Goal: Task Accomplishment & Management: Manage account settings

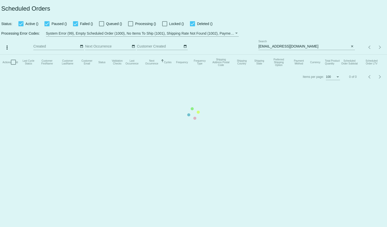
click at [278, 54] on mat-table "Actions Id Last Cycle Status Customer FirstName Customer LastName Customer Emai…" at bounding box center [193, 61] width 387 height 15
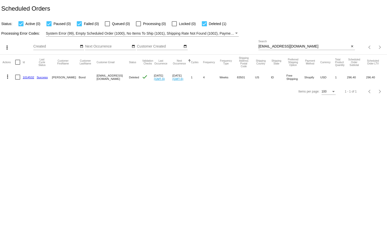
click at [271, 46] on input "sheilabond007@gmail.com" at bounding box center [303, 46] width 91 height 4
paste input "cdkeasler"
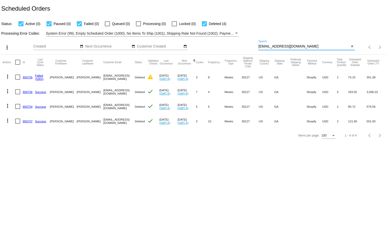
type input "cdkeasler@gmail.com"
click at [189, 156] on body "Scheduled Orders Status: Active (0) Paused (0) Failed (0) Queued (0) Processing…" at bounding box center [193, 113] width 387 height 227
drag, startPoint x: 250, startPoint y: 180, endPoint x: 173, endPoint y: 153, distance: 81.5
click at [250, 180] on body "Scheduled Orders Status: Active (0) Paused (0) Failed (0) Queued (0) Processing…" at bounding box center [193, 113] width 387 height 227
click at [6, 106] on mat-icon "more_vert" at bounding box center [8, 106] width 6 height 6
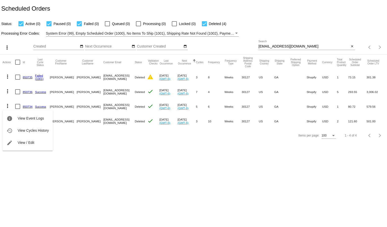
click at [122, 168] on div at bounding box center [193, 113] width 387 height 227
click at [6, 122] on mat-icon "more_vert" at bounding box center [8, 120] width 6 height 6
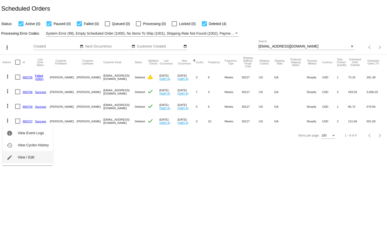
click at [26, 155] on span "View / Edit" at bounding box center [26, 157] width 17 height 4
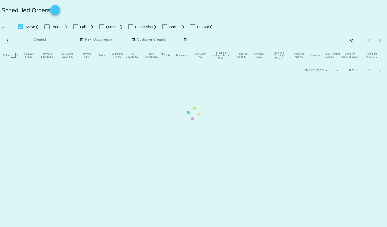
checkbox input "true"
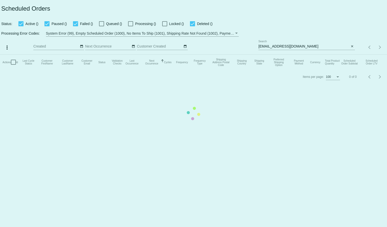
click at [296, 54] on mat-table "Actions Id Last Cycle Status Customer FirstName Customer LastName Customer Emai…" at bounding box center [193, 61] width 387 height 15
click at [276, 54] on mat-table "Actions Id Last Cycle Status Customer FirstName Customer LastName Customer Emai…" at bounding box center [193, 61] width 387 height 15
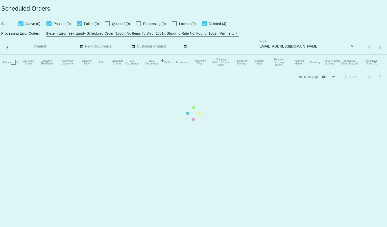
click at [276, 54] on mat-table "Actions Id Last Cycle Status Customer FirstName Customer LastName Customer Emai…" at bounding box center [193, 61] width 387 height 15
click at [276, 45] on input "[EMAIL_ADDRESS][DOMAIN_NAME]" at bounding box center [303, 46] width 91 height 4
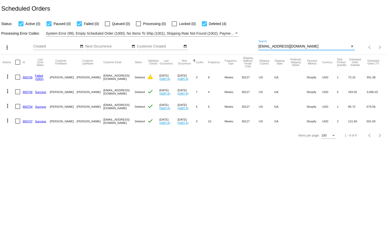
click at [276, 45] on input "[EMAIL_ADDRESS][DOMAIN_NAME]" at bounding box center [303, 46] width 91 height 4
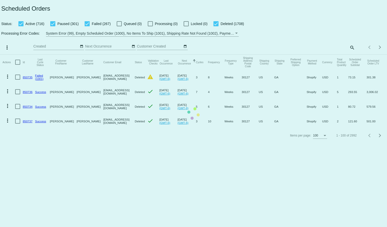
click at [351, 54] on mat-table "Actions Id Last Cycle Status Customer FirstName Customer LastName Customer Emai…" at bounding box center [193, 91] width 387 height 74
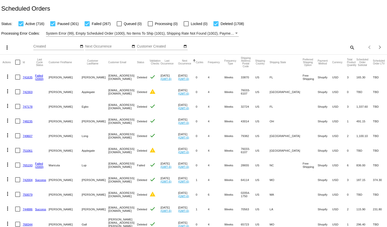
click at [348, 49] on mat-icon "search" at bounding box center [351, 47] width 6 height 8
click at [279, 45] on input "Search" at bounding box center [306, 46] width 96 height 4
click at [348, 46] on mat-icon "search" at bounding box center [351, 47] width 6 height 8
click at [289, 49] on div "Search" at bounding box center [306, 45] width 96 height 10
click at [286, 45] on input "Search" at bounding box center [306, 46] width 96 height 4
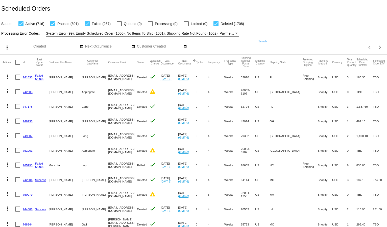
paste input "cdkeasler@gmail.com"
type input "cdkeasler@gmail.com"
click at [285, 27] on div "Processing Error Codes: System Error (99), Empty Scheduled Order (1000), No Ite…" at bounding box center [193, 32] width 387 height 10
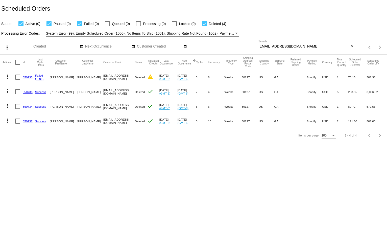
click at [26, 121] on link "850737" at bounding box center [28, 120] width 10 height 3
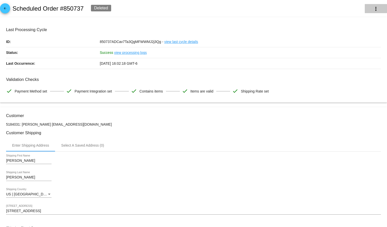
click at [372, 8] on mat-icon "more_vert" at bounding box center [375, 9] width 6 height 6
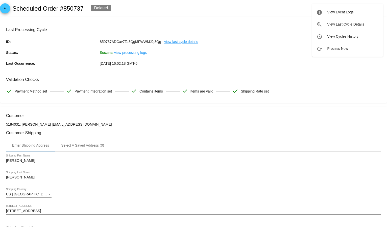
click at [279, 11] on div at bounding box center [193, 113] width 387 height 227
